Goal: Transaction & Acquisition: Purchase product/service

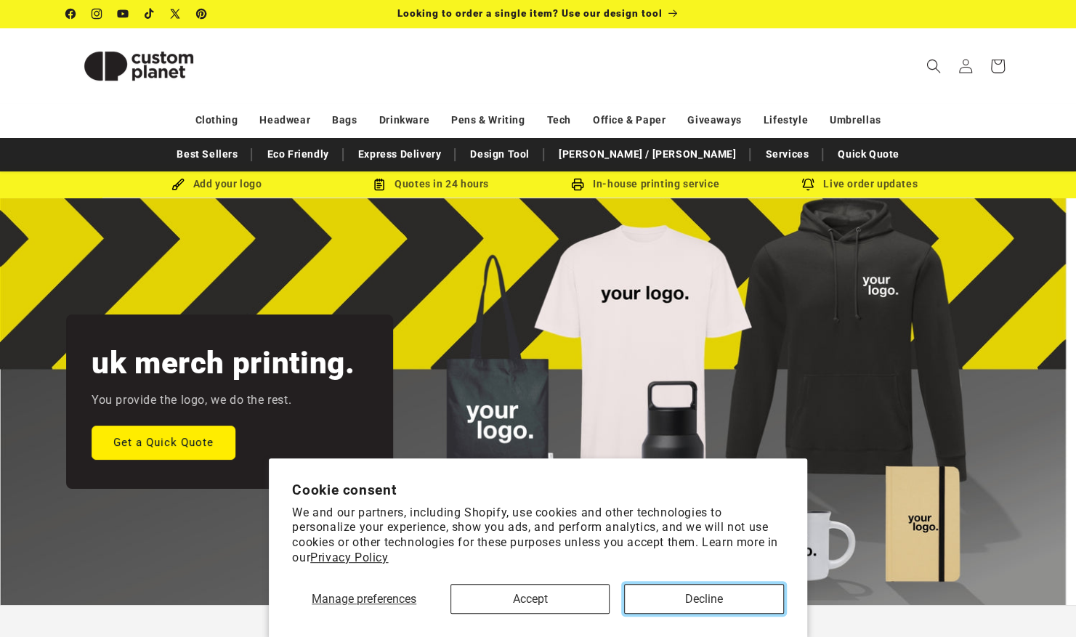
click at [679, 597] on button "Decline" at bounding box center [703, 599] width 159 height 30
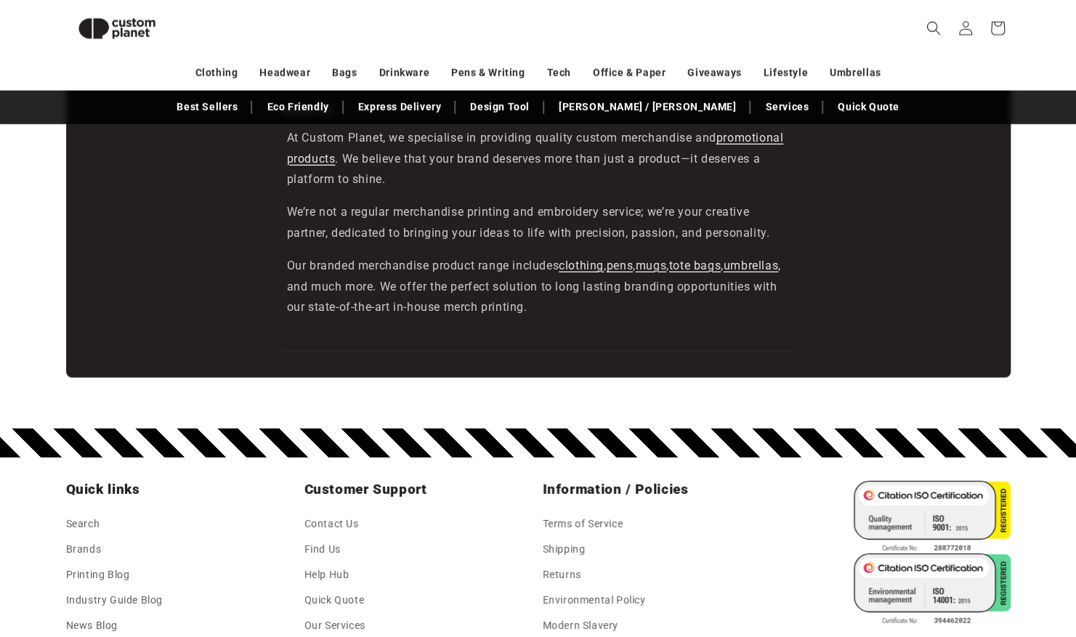
click at [885, 29] on header "Search My Account / Order Progress Cart Clothing Clothing T-shirts" at bounding box center [539, 28] width 1018 height 57
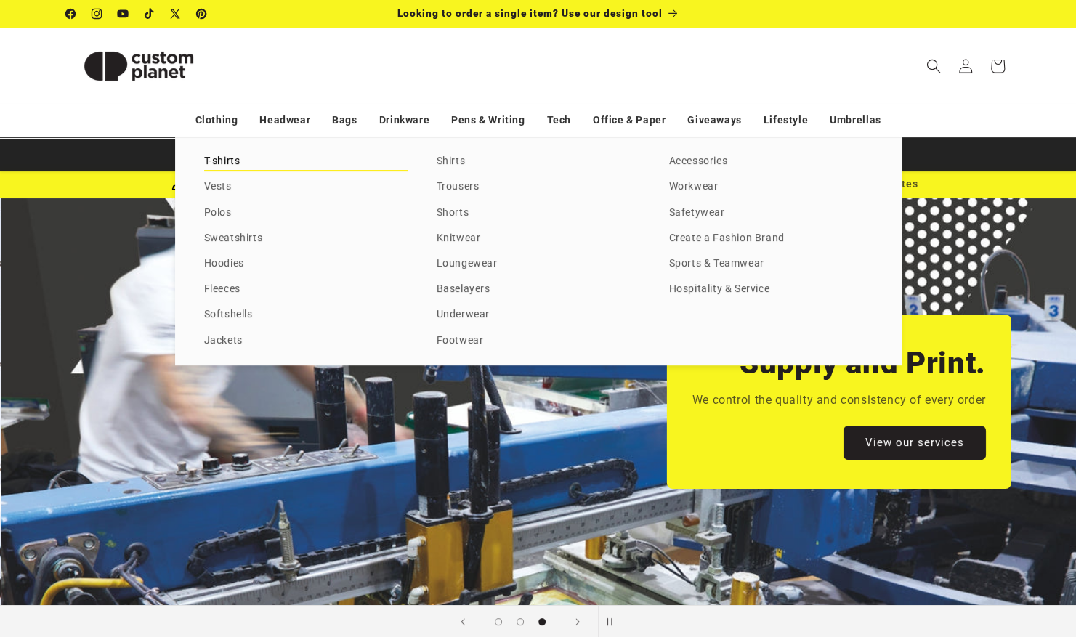
click at [246, 161] on link "T-shirts" at bounding box center [306, 162] width 204 height 20
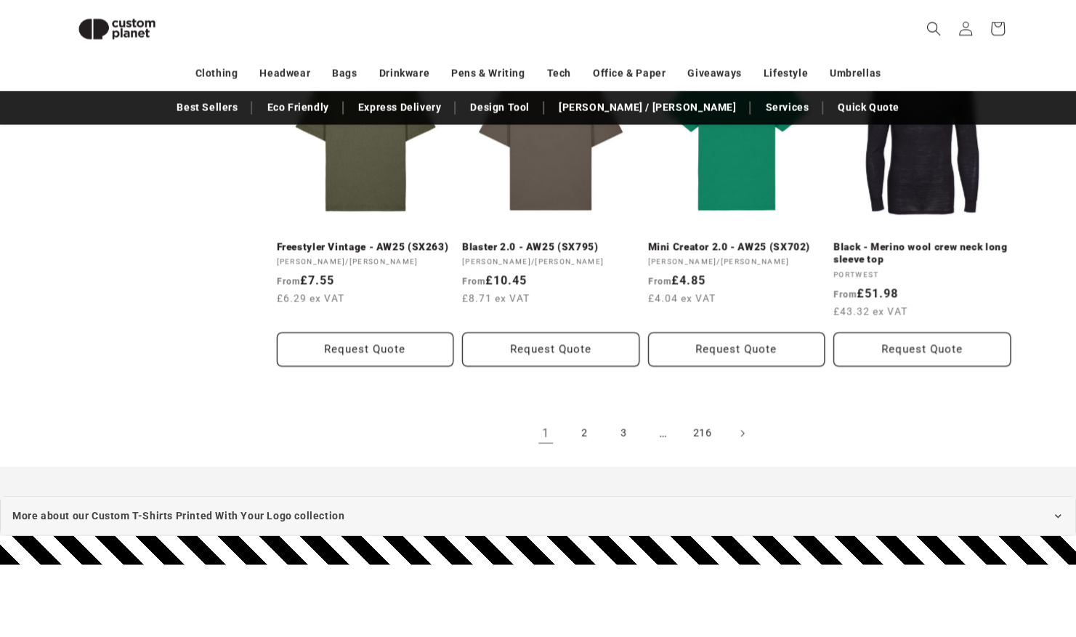
scroll to position [1589, 0]
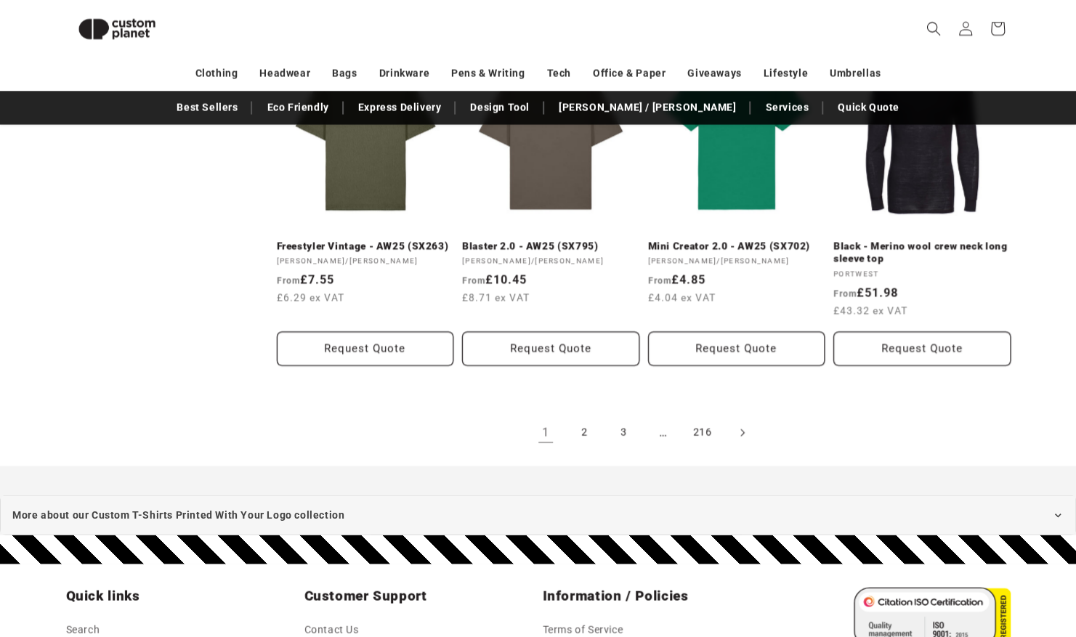
click at [742, 432] on icon "Next page" at bounding box center [742, 431] width 4 height 15
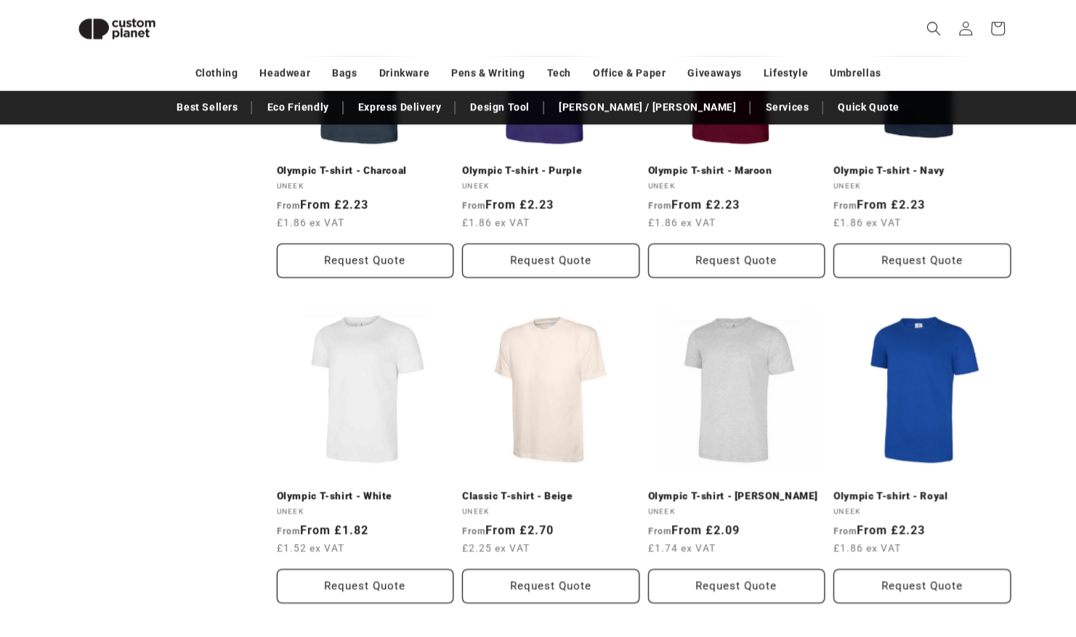
scroll to position [1021, 0]
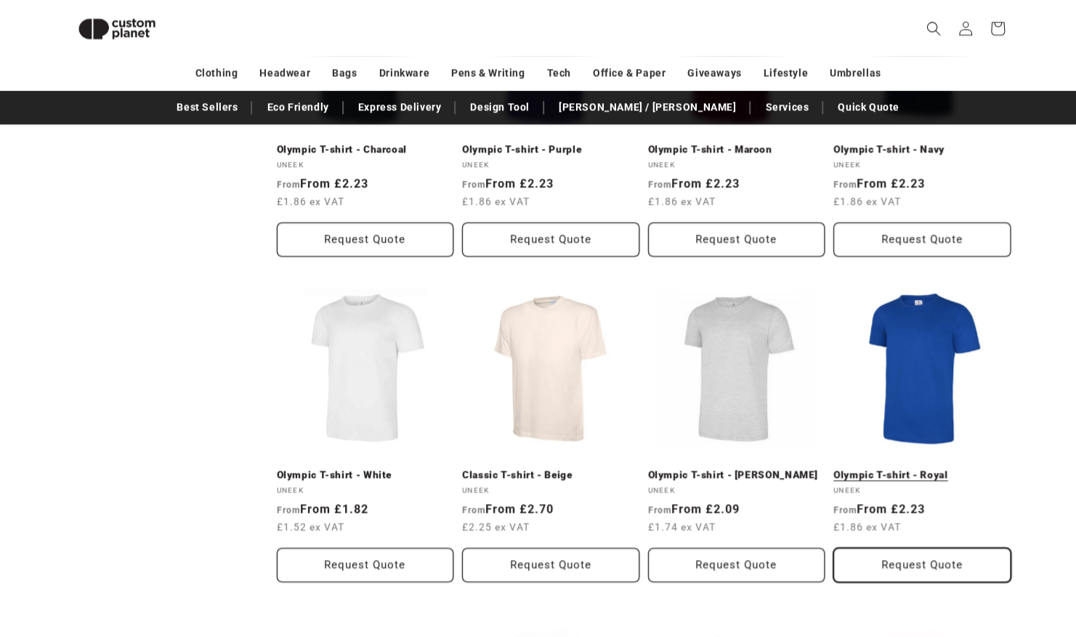
click at [898, 560] on button "Request Quote" at bounding box center [922, 565] width 177 height 34
click at [999, 24] on icon at bounding box center [997, 28] width 34 height 34
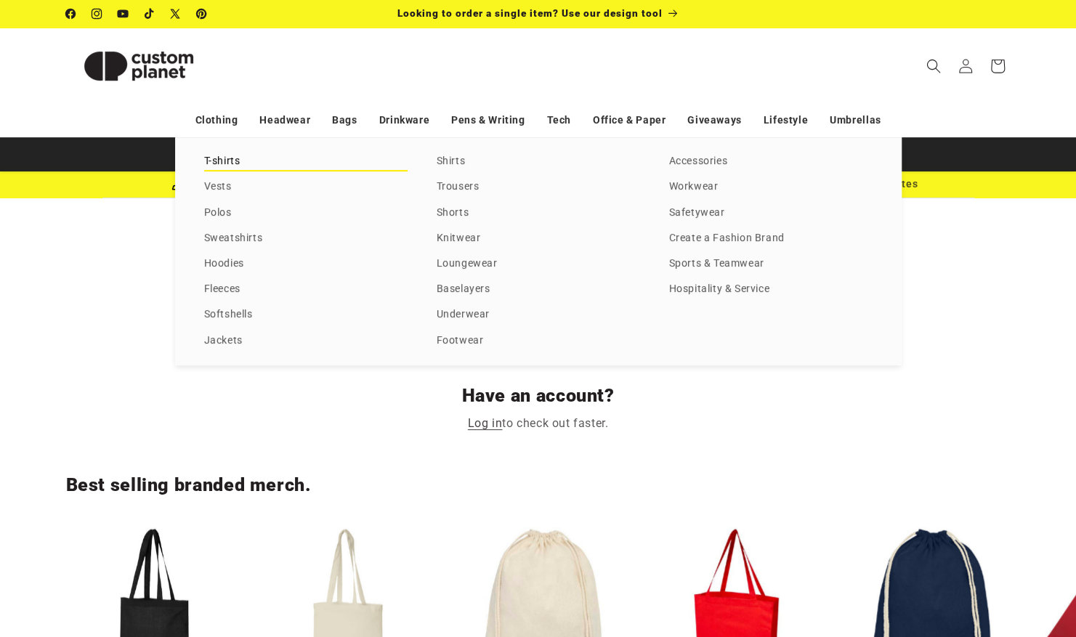
click at [226, 158] on link "T-shirts" at bounding box center [306, 162] width 204 height 20
